Goal: Information Seeking & Learning: Learn about a topic

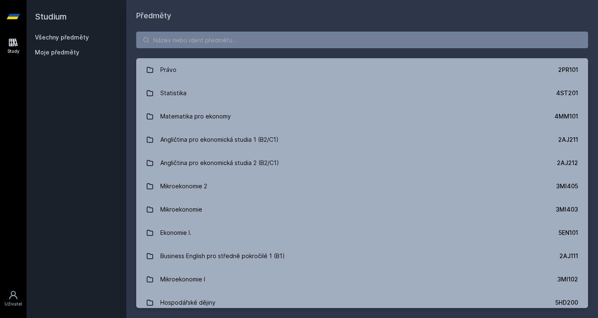
click at [302, 53] on button "Ne" at bounding box center [301, 53] width 30 height 21
click at [243, 42] on input "search" at bounding box center [362, 40] width 452 height 17
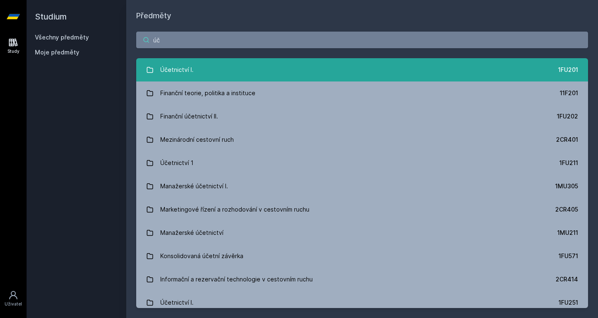
type input "úč"
click at [245, 67] on link "Účetnictví I. 1FU201" at bounding box center [362, 69] width 452 height 23
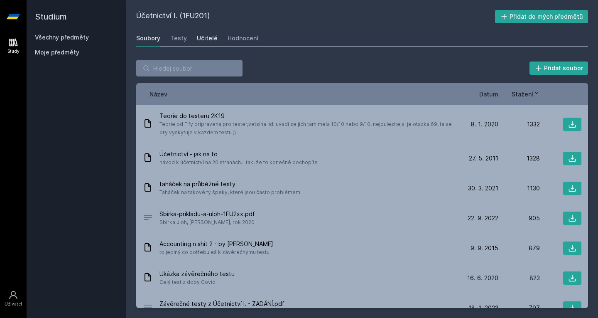
click at [210, 37] on div "Učitelé" at bounding box center [207, 38] width 21 height 8
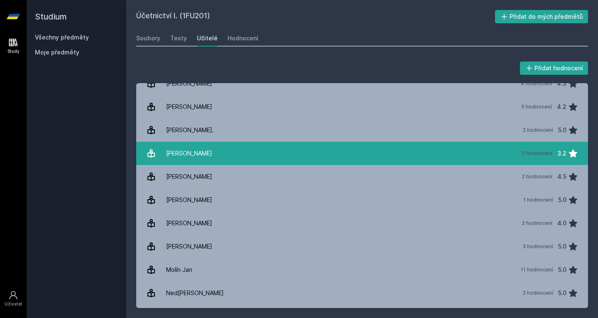
scroll to position [570, 0]
click at [203, 273] on link "Mol[PERSON_NAME][DATE] 11 hodnocení 5.0" at bounding box center [362, 269] width 452 height 23
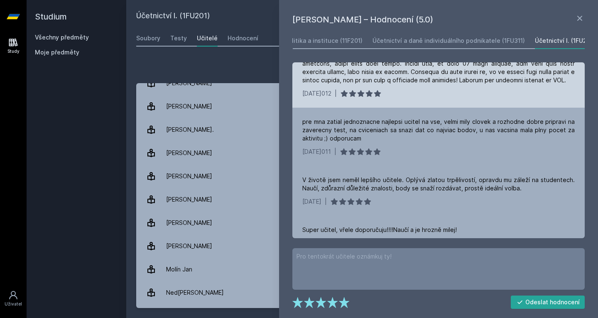
scroll to position [530, 0]
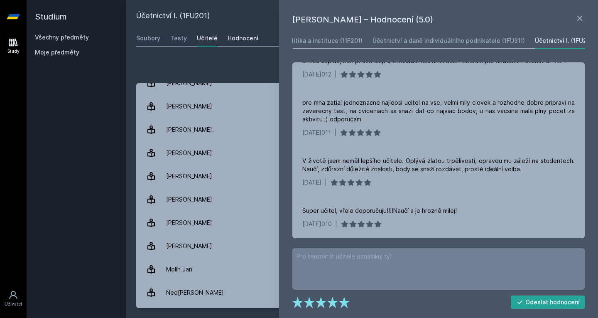
click at [238, 35] on div "Hodnocení" at bounding box center [243, 38] width 31 height 8
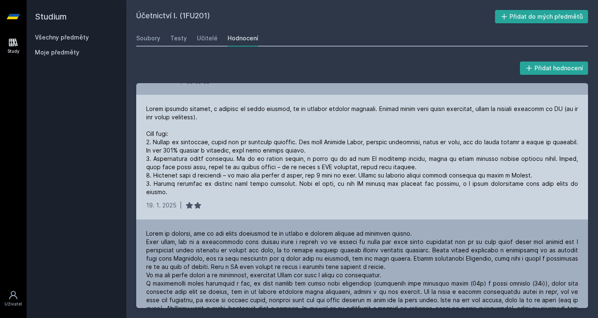
scroll to position [321, 0]
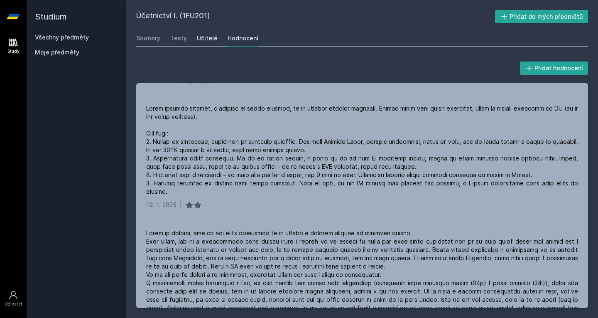
click at [206, 38] on div "Učitelé" at bounding box center [207, 38] width 21 height 8
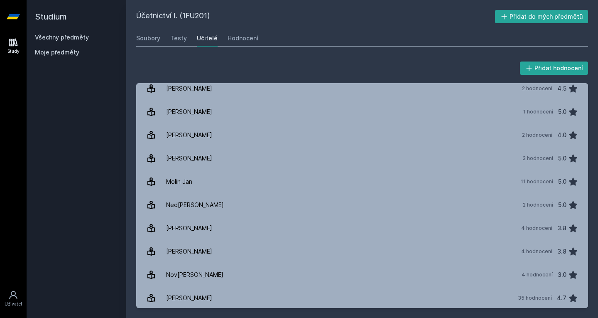
scroll to position [677, 0]
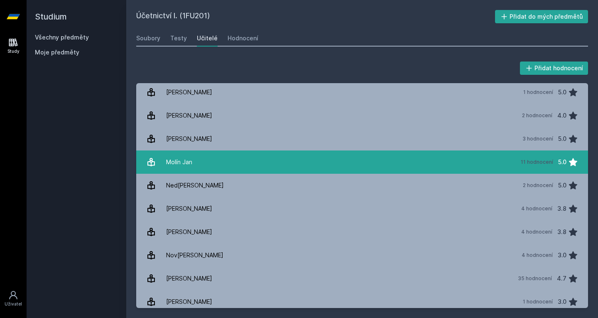
click at [314, 164] on link "Mol[PERSON_NAME][DATE] 11 hodnocení 5.0" at bounding box center [362, 161] width 452 height 23
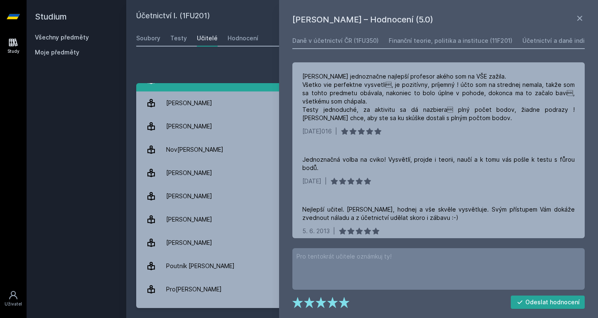
scroll to position [783, 0]
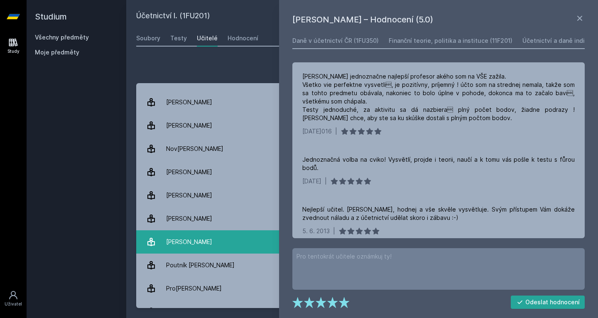
click at [209, 245] on link "Pos[PERSON_NAME] 5 hodnocení 2.2" at bounding box center [362, 241] width 452 height 23
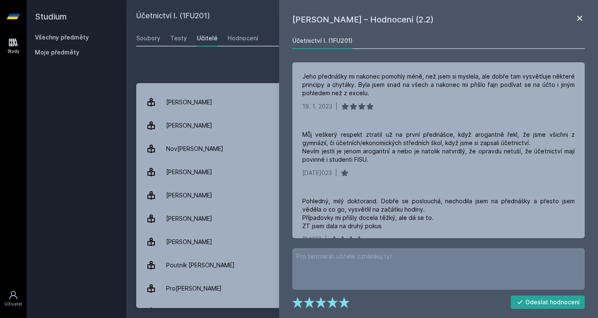
click at [576, 20] on icon at bounding box center [580, 18] width 10 height 10
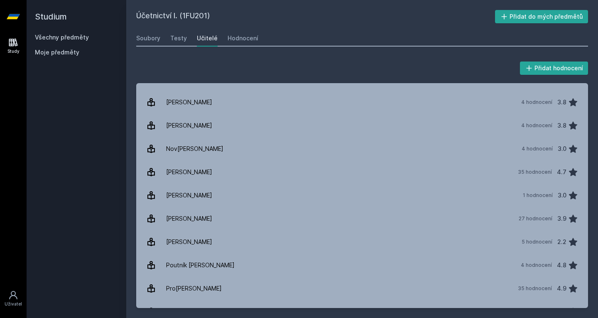
click at [56, 38] on link "Všechny předměty" at bounding box center [62, 37] width 54 height 7
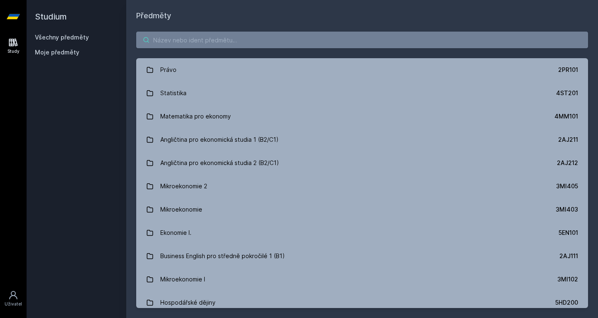
click at [199, 42] on input "search" at bounding box center [362, 40] width 452 height 17
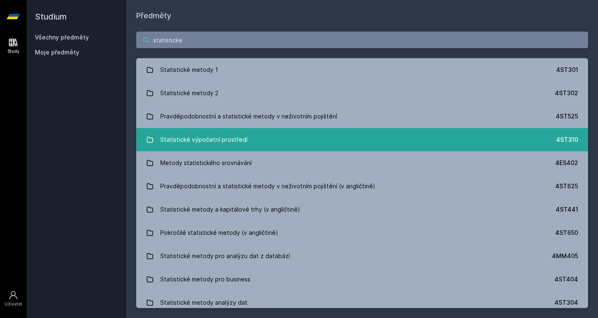
type input "statisticke"
click at [324, 140] on link "Statistické výpočetní prostředí 4ST310" at bounding box center [362, 139] width 452 height 23
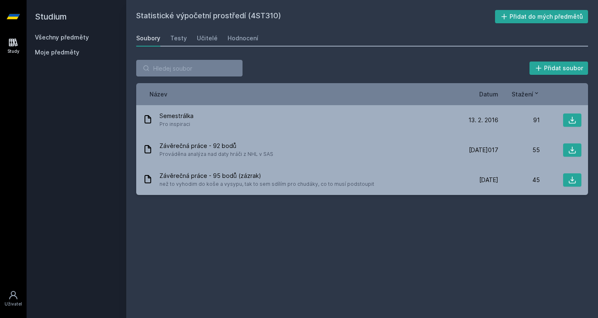
click at [242, 46] on div "Soubory Testy Učitelé Hodnocení" at bounding box center [362, 38] width 452 height 17
click at [241, 42] on div "Hodnocení" at bounding box center [243, 38] width 31 height 8
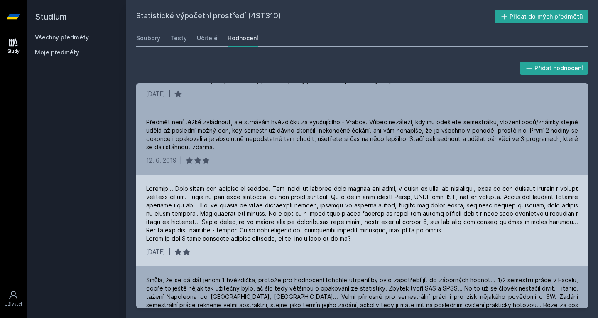
scroll to position [17, 0]
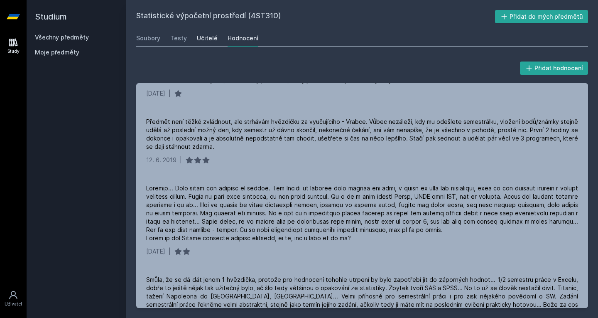
click at [204, 42] on div "Učitelé" at bounding box center [207, 38] width 21 height 8
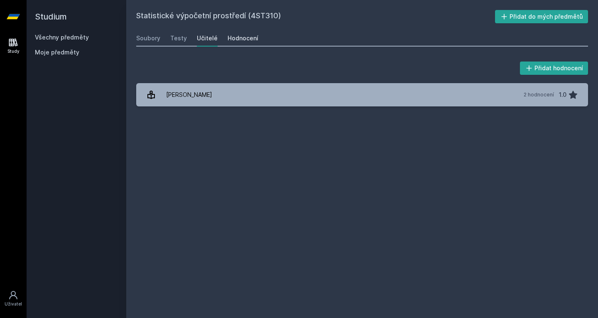
click at [238, 35] on div "Hodnocení" at bounding box center [243, 38] width 31 height 8
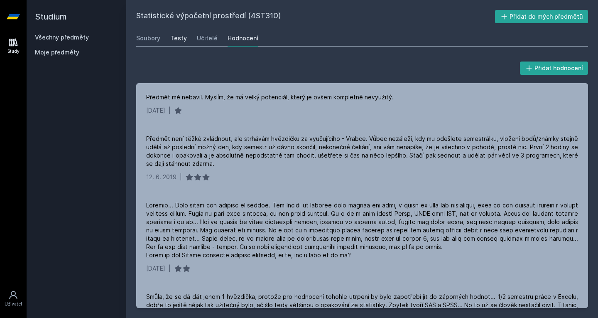
click at [177, 37] on div "Testy" at bounding box center [178, 38] width 17 height 8
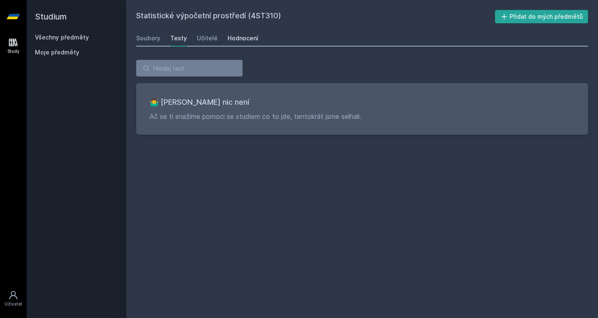
click at [235, 36] on div "Hodnocení" at bounding box center [243, 38] width 31 height 8
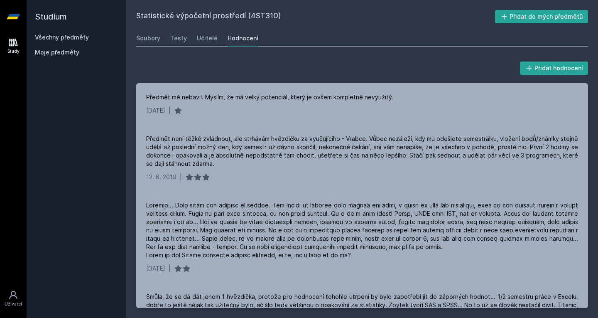
click at [82, 34] on link "Všechny předměty" at bounding box center [62, 37] width 54 height 7
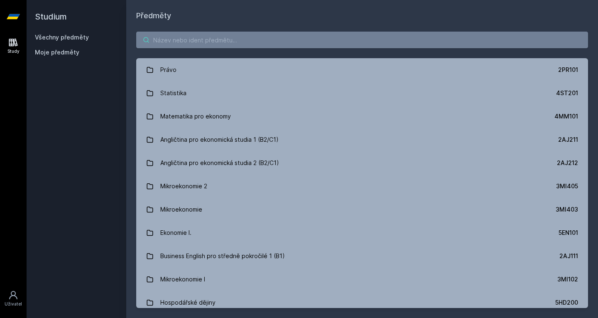
click at [174, 39] on input "search" at bounding box center [362, 40] width 452 height 17
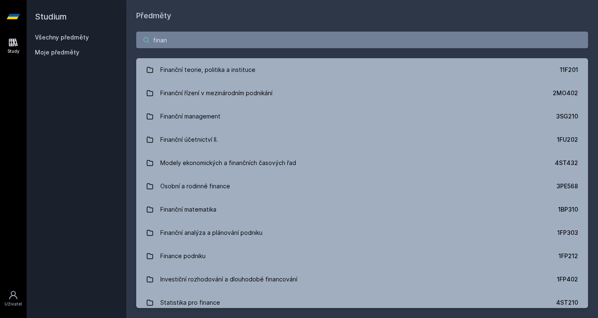
type input "finan"
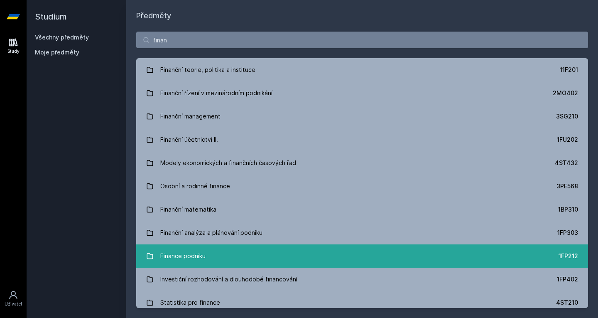
click at [205, 255] on div "Finance podniku" at bounding box center [182, 256] width 45 height 17
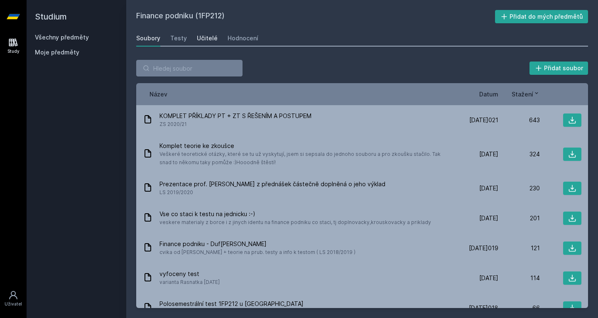
click at [206, 37] on div "Učitelé" at bounding box center [207, 38] width 21 height 8
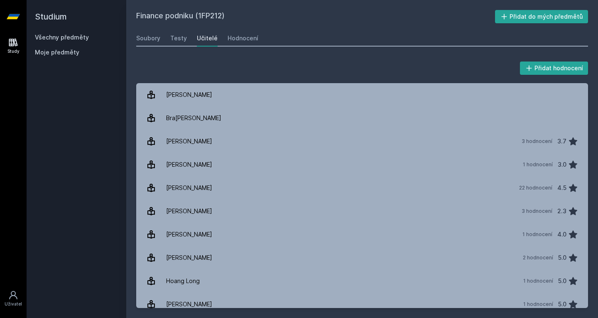
click at [224, 37] on div "Soubory Testy Učitelé Hodnocení" at bounding box center [362, 38] width 452 height 17
click at [230, 37] on div "Hodnocení" at bounding box center [243, 38] width 31 height 8
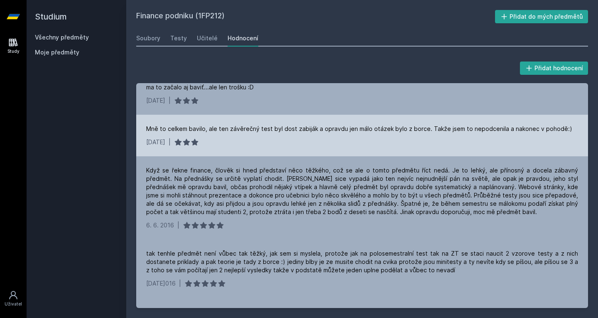
scroll to position [272, 0]
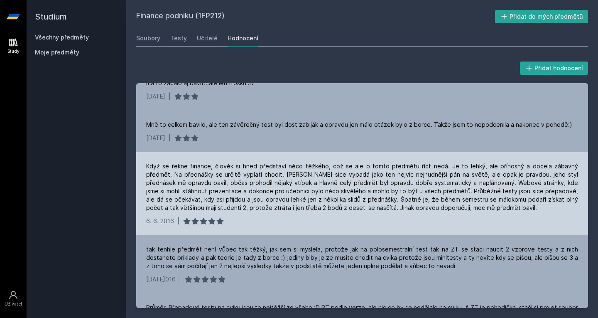
click at [336, 215] on div "Když se řekne finance, člověk si hned představí něco těžkého, což se ale o tomt…" at bounding box center [362, 193] width 452 height 83
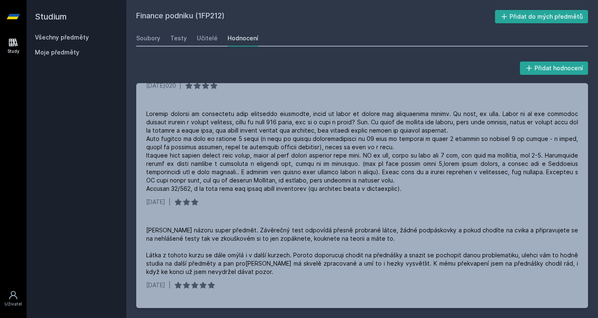
scroll to position [0, 0]
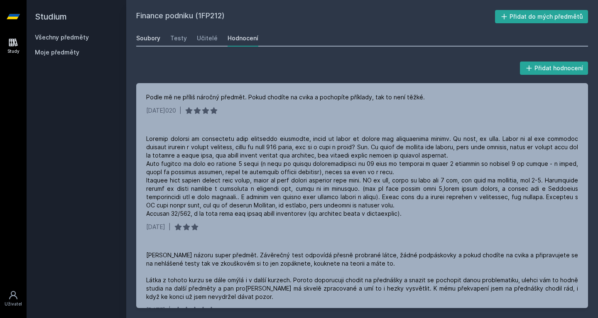
click at [142, 38] on div "Soubory" at bounding box center [148, 38] width 24 height 8
